Goal: Navigation & Orientation: Find specific page/section

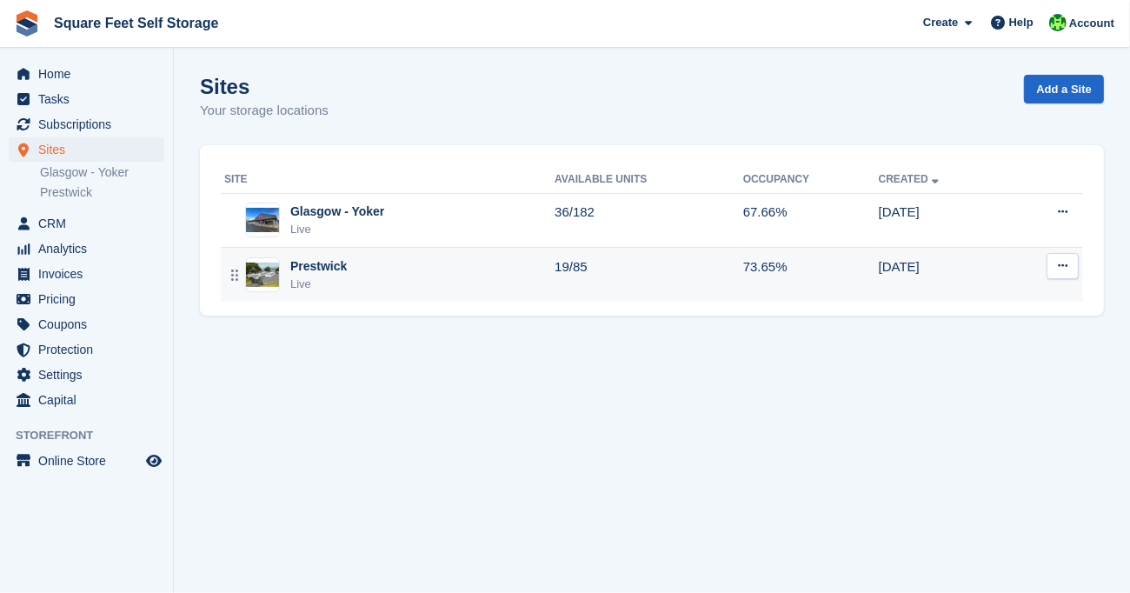
click at [269, 273] on img at bounding box center [262, 274] width 33 height 25
